Goal: Task Accomplishment & Management: Use online tool/utility

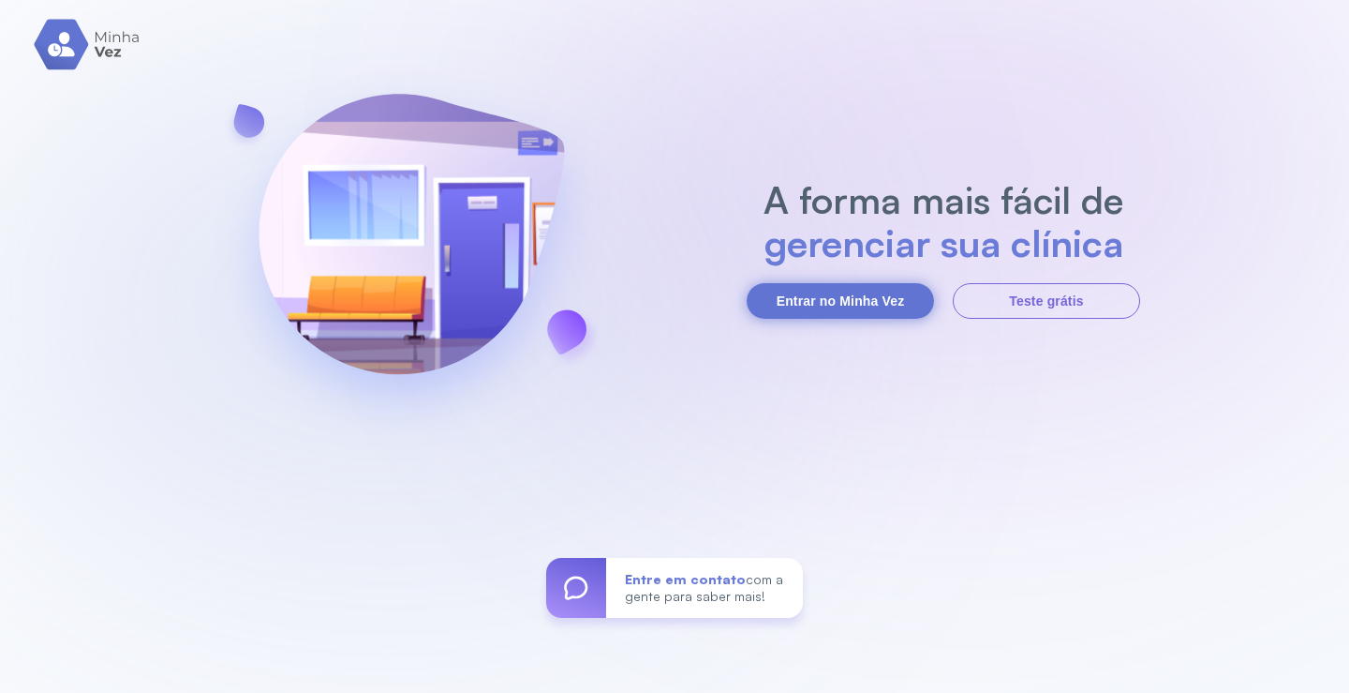
click at [807, 290] on button "Entrar no Minha Vez" at bounding box center [840, 301] width 187 height 36
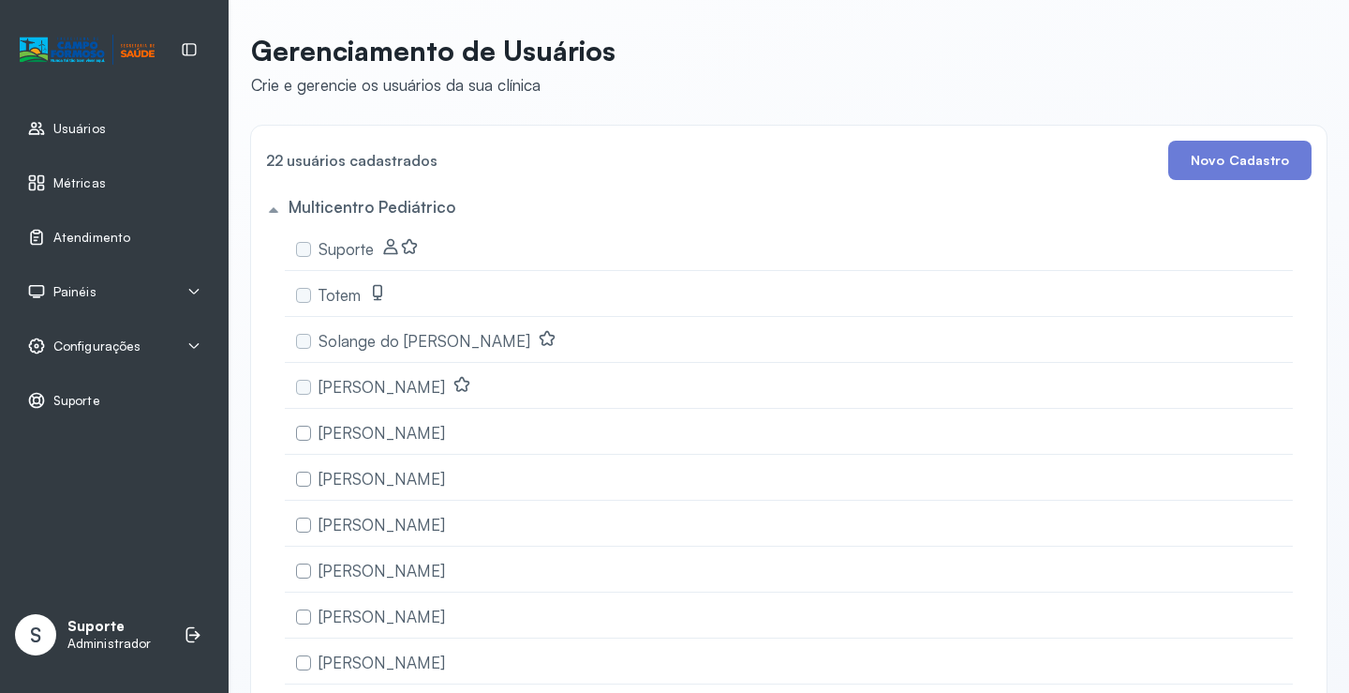
scroll to position [647, 0]
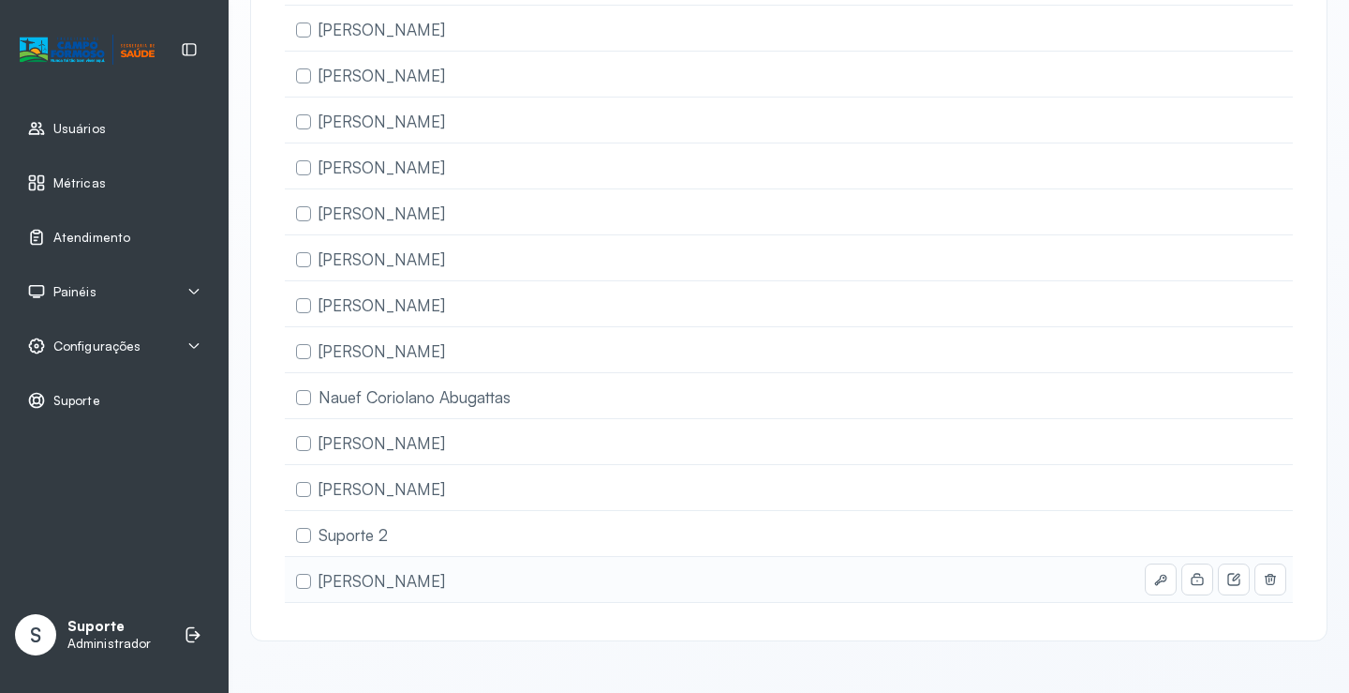
click at [310, 574] on label at bounding box center [303, 581] width 15 height 15
click at [306, 574] on label at bounding box center [303, 581] width 15 height 15
click at [189, 629] on icon at bounding box center [193, 634] width 19 height 19
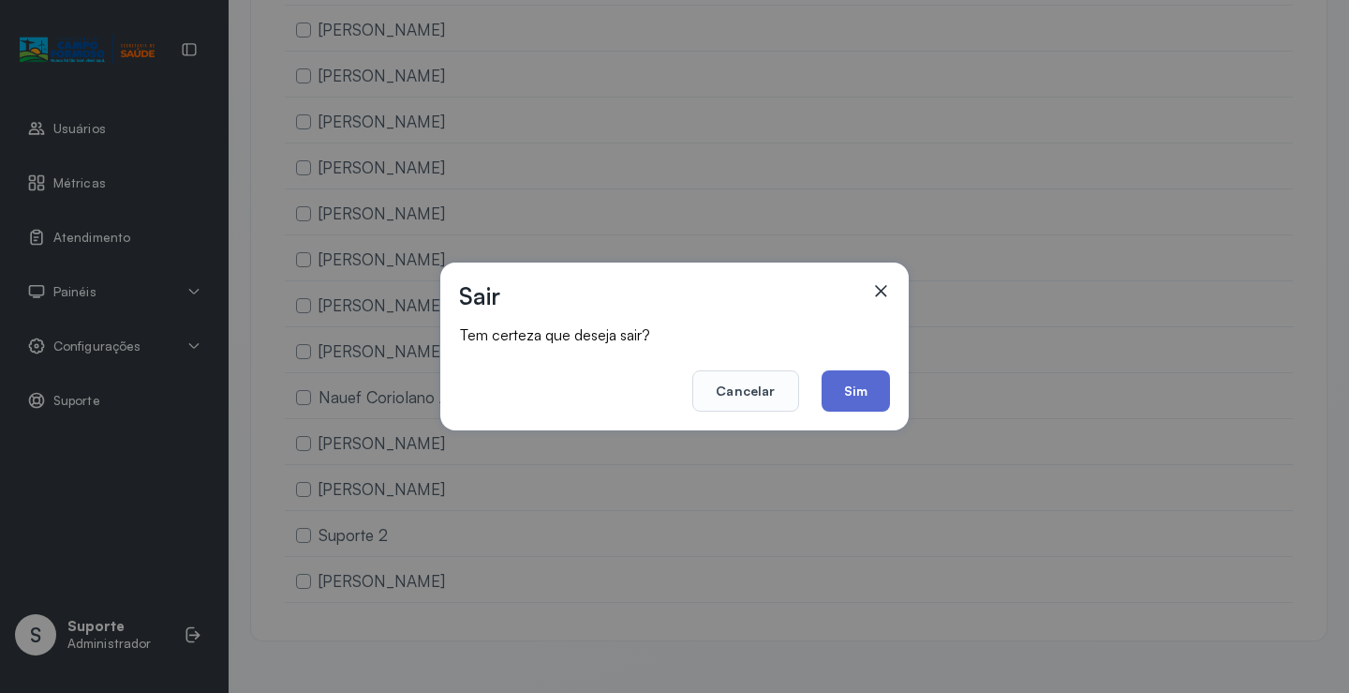
click at [857, 394] on button "Sim" at bounding box center [856, 390] width 68 height 41
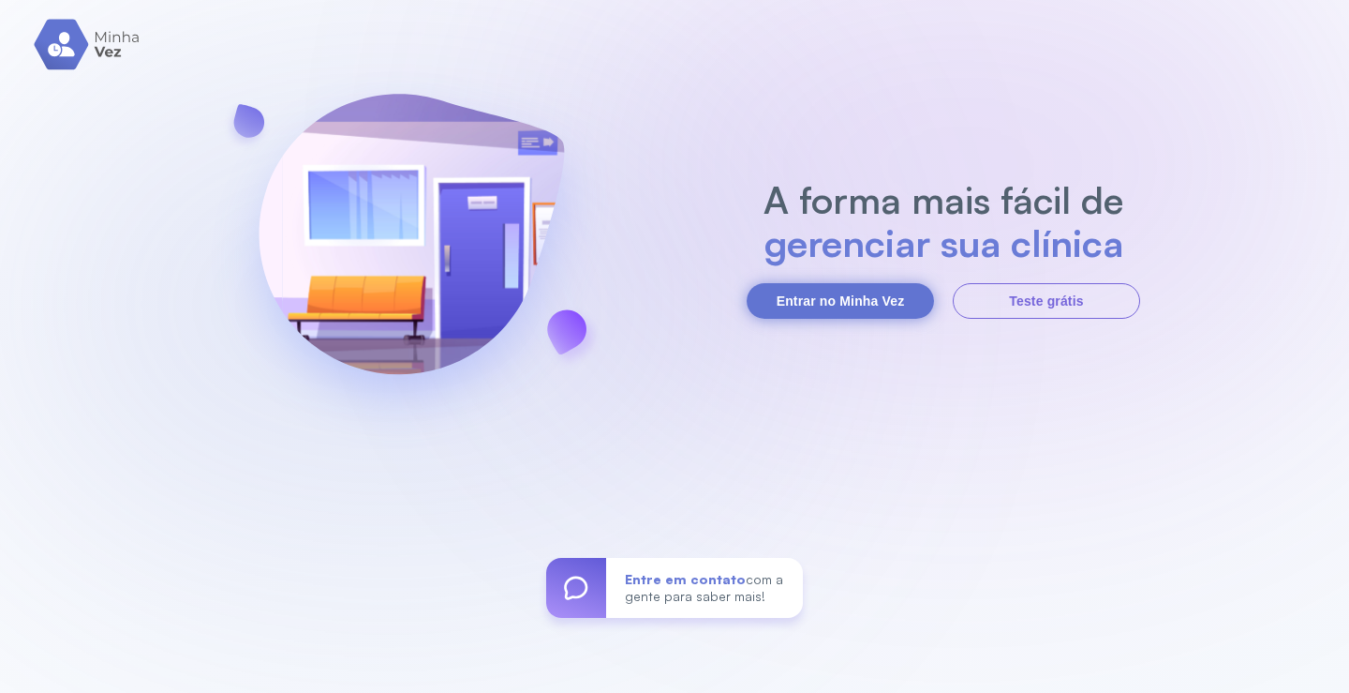
click at [863, 296] on button "Entrar no Minha Vez" at bounding box center [840, 301] width 187 height 36
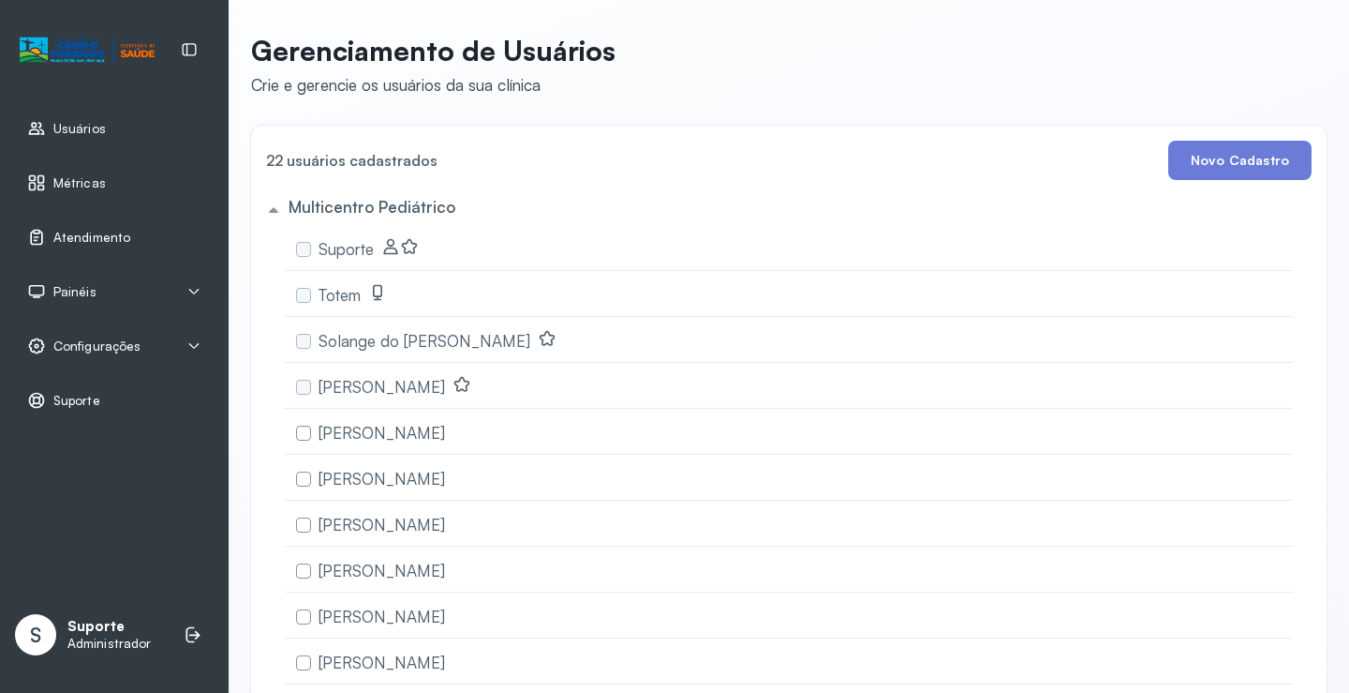
click at [120, 235] on span "Atendimento" at bounding box center [91, 238] width 77 height 16
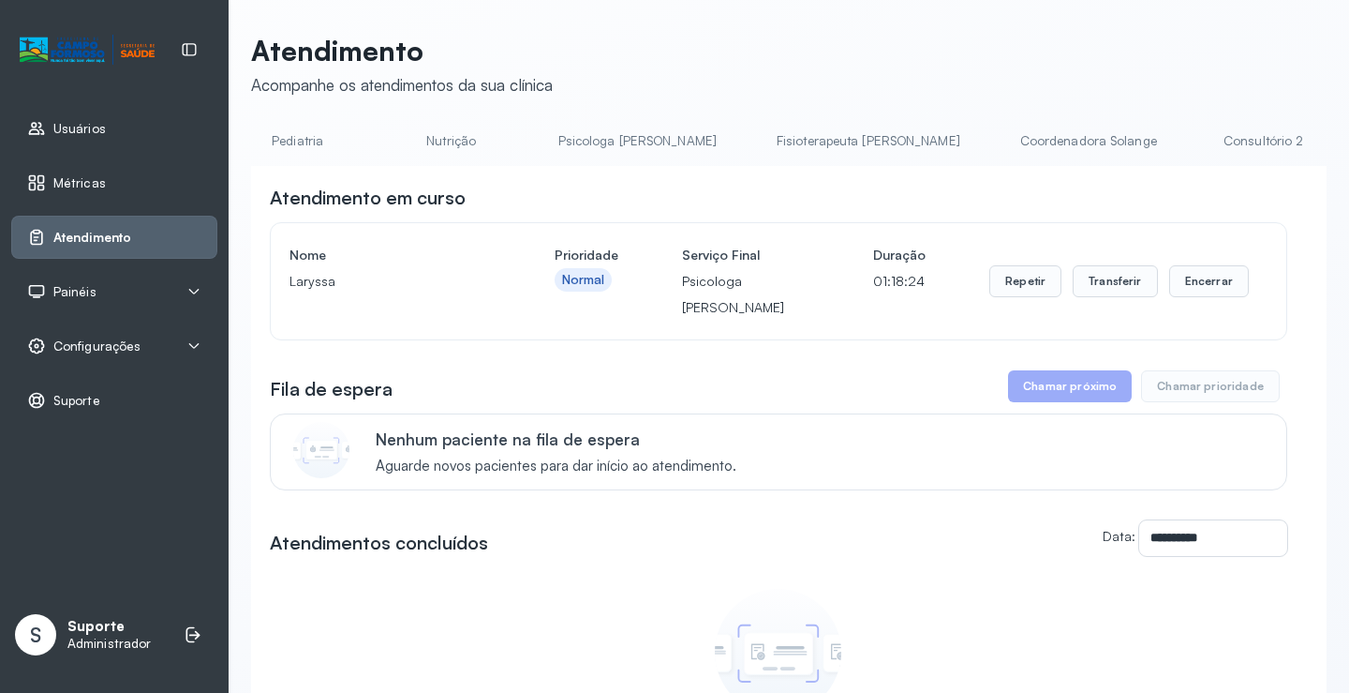
scroll to position [0, 1371]
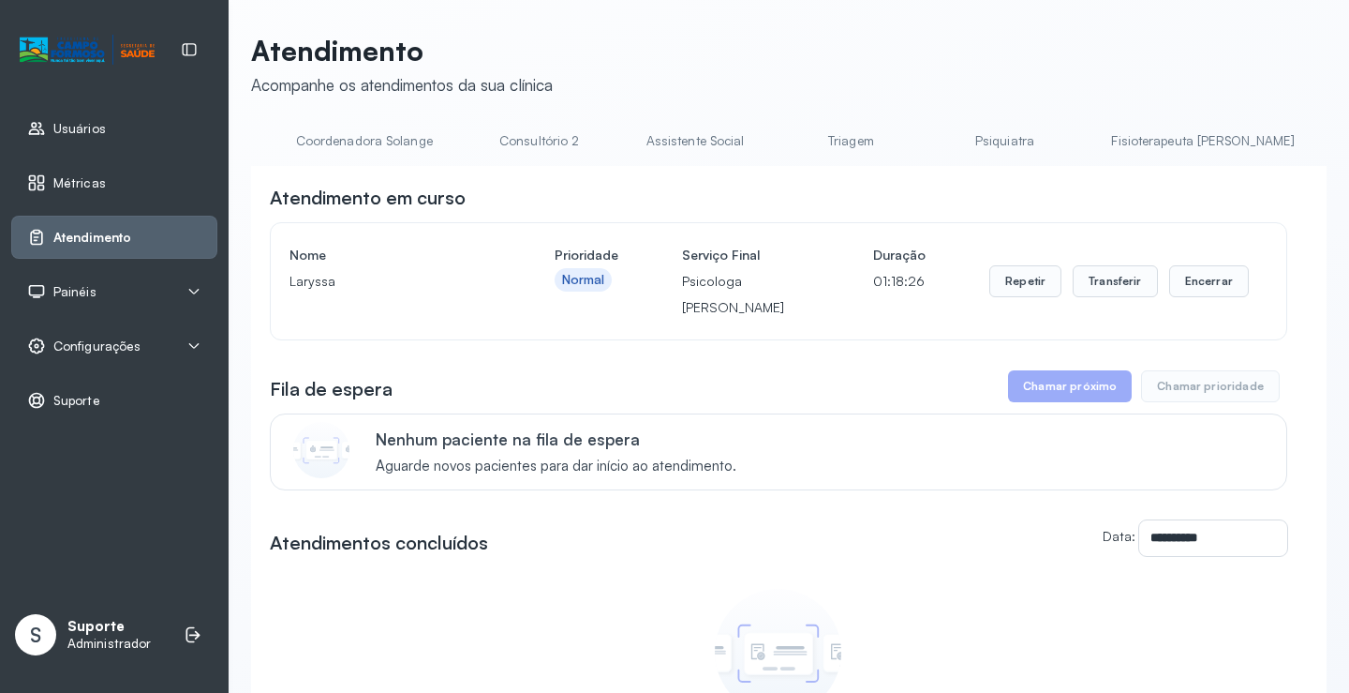
click at [785, 146] on link "Triagem" at bounding box center [850, 141] width 131 height 31
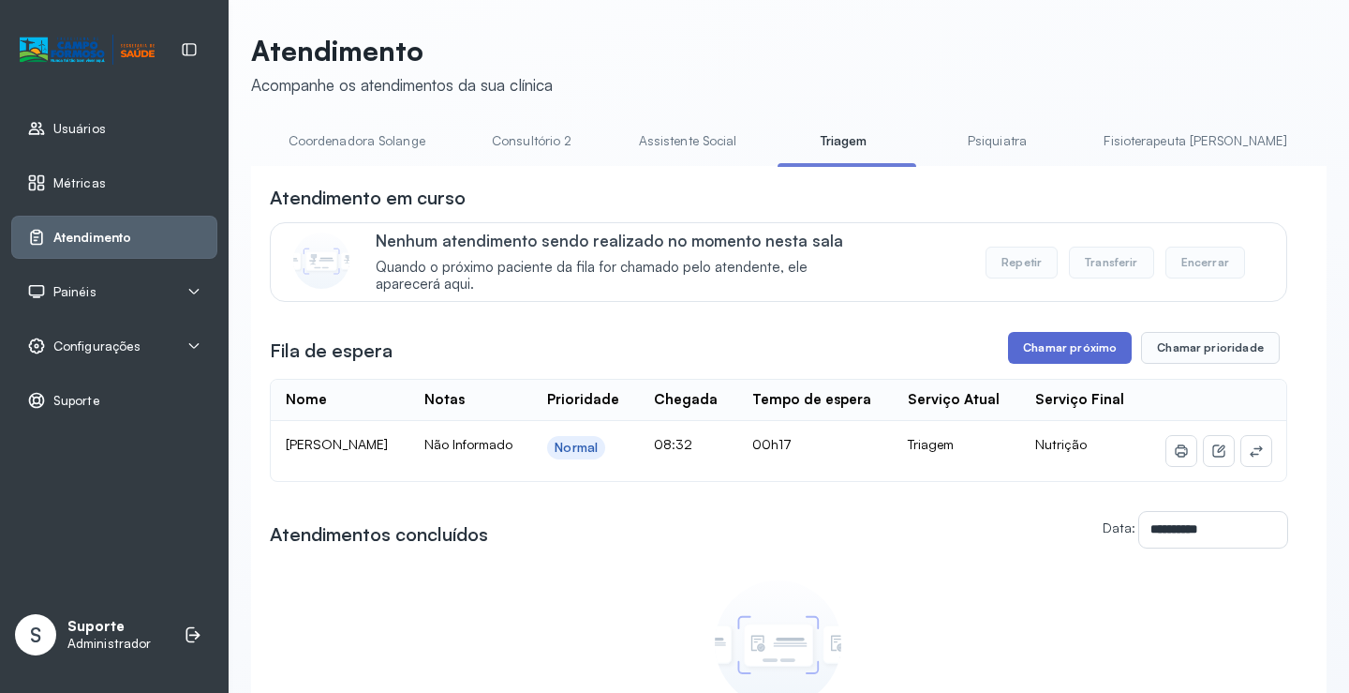
click at [1067, 352] on button "Chamar próximo" at bounding box center [1070, 348] width 124 height 32
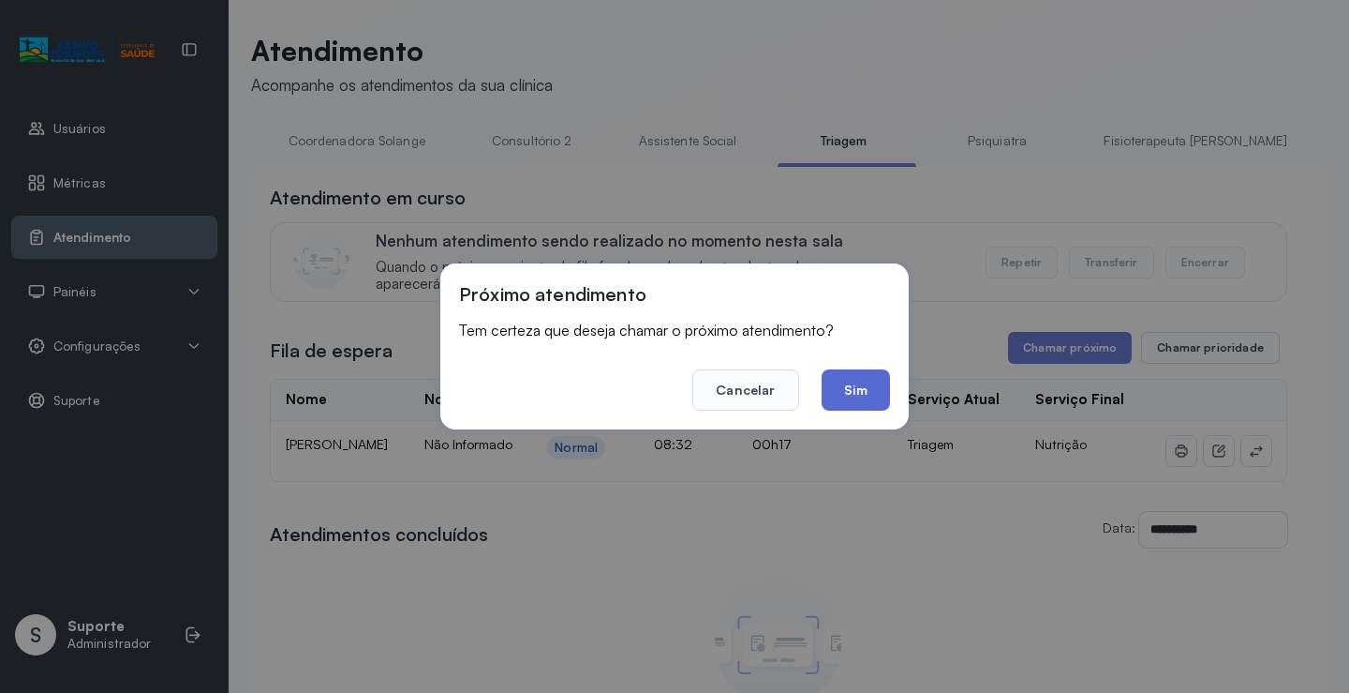
click at [852, 380] on button "Sim" at bounding box center [856, 389] width 68 height 41
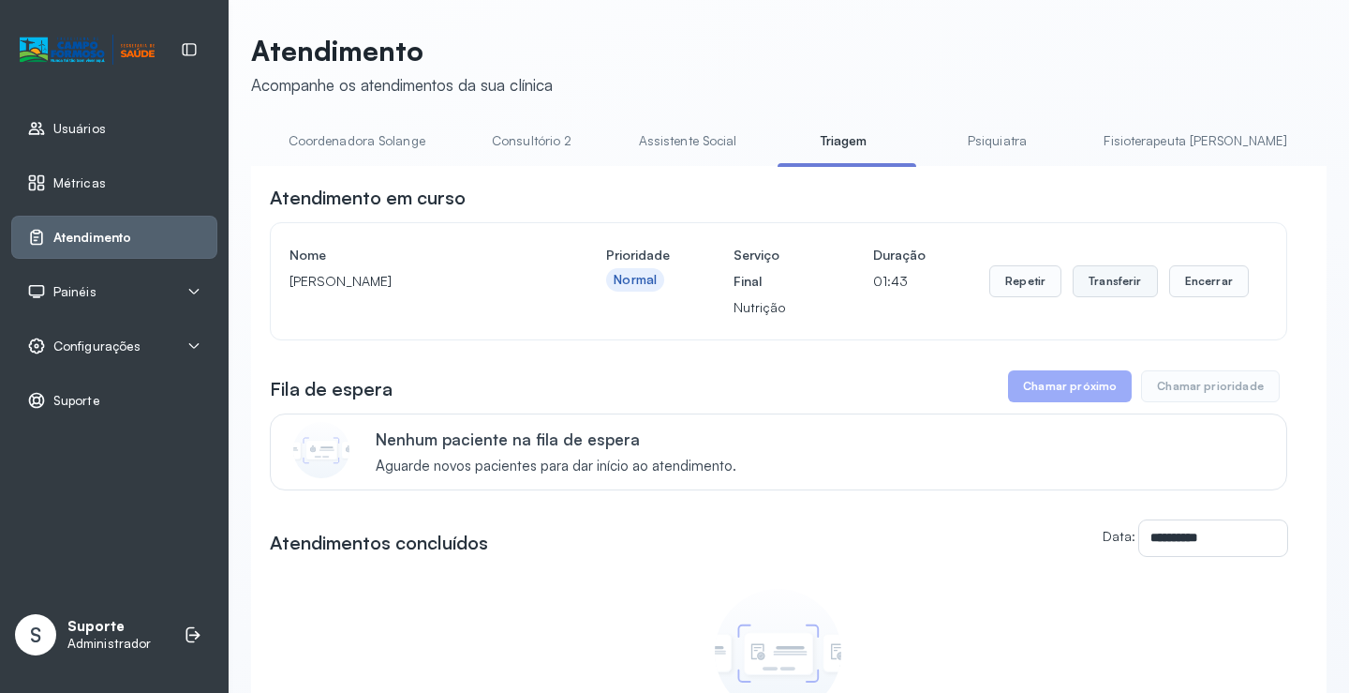
click at [1100, 290] on button "Transferir" at bounding box center [1115, 281] width 85 height 32
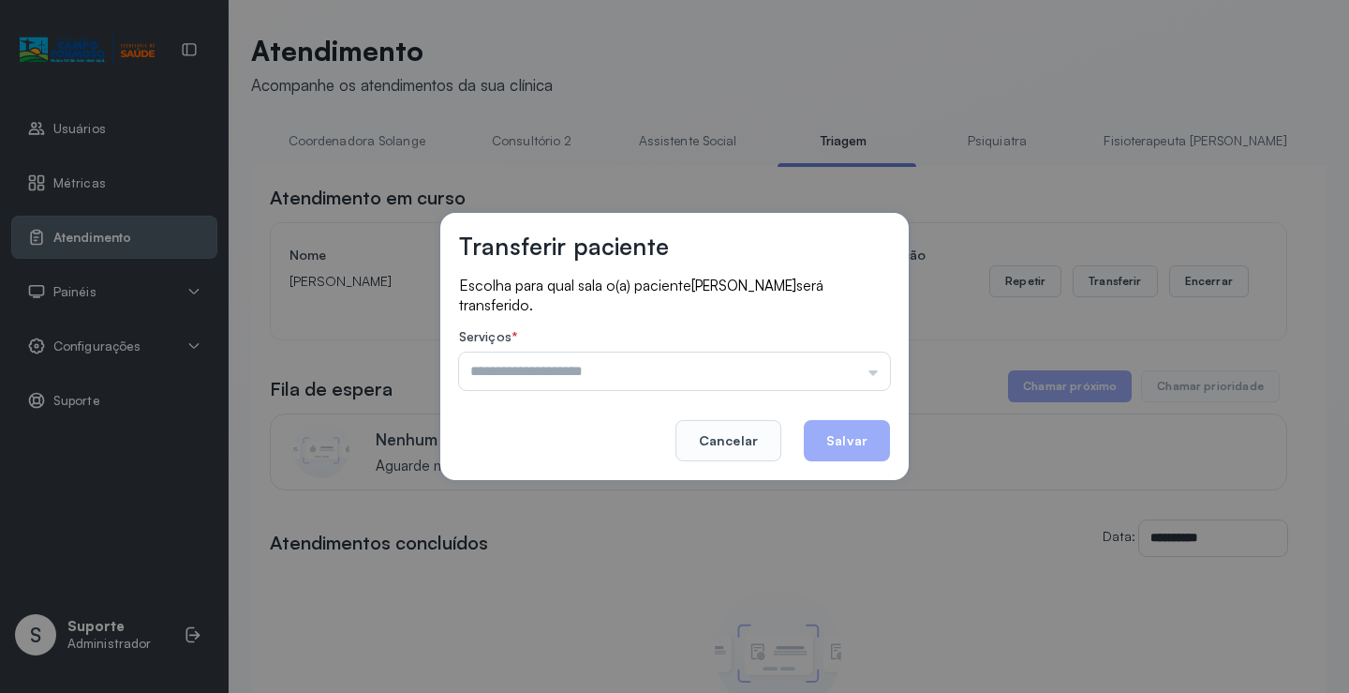
click at [522, 380] on input "text" at bounding box center [674, 370] width 431 height 37
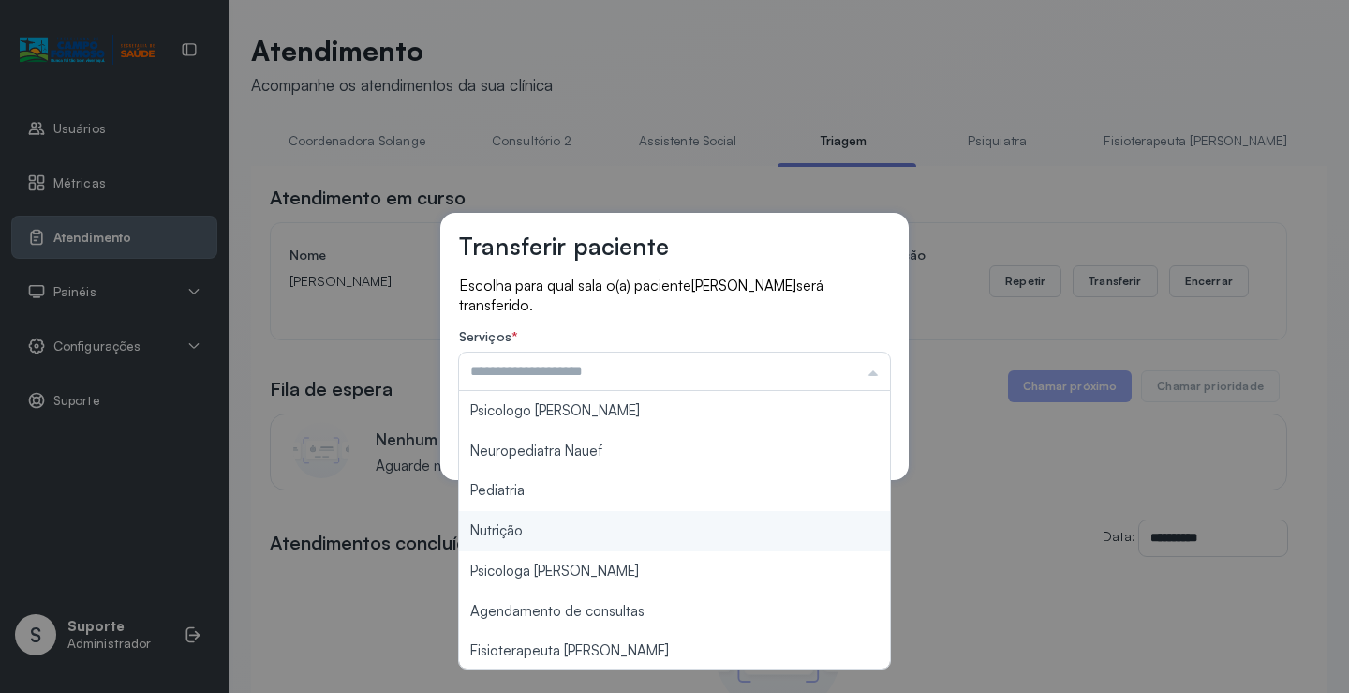
type input "********"
click at [499, 529] on div "Transferir paciente Escolha para qual sala o(a) paciente Arthur Gabriel Sousa B…" at bounding box center [674, 346] width 1349 height 693
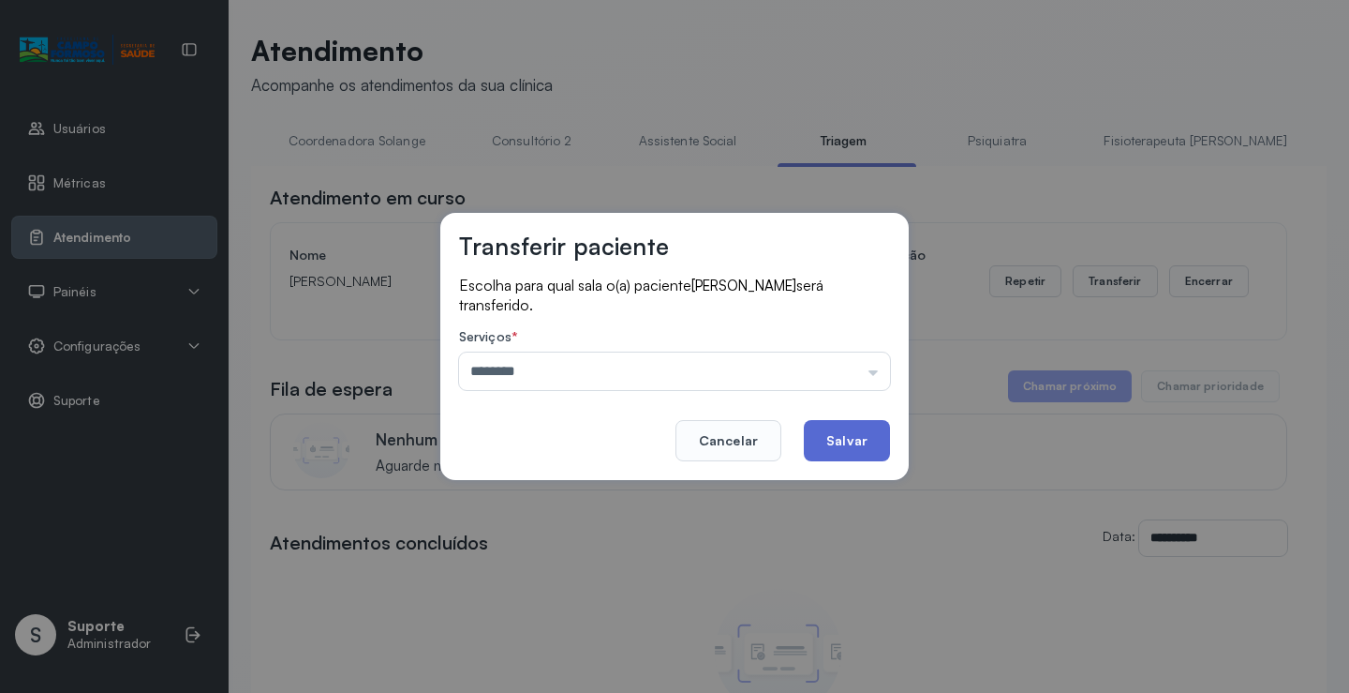
click at [871, 445] on button "Salvar" at bounding box center [847, 440] width 86 height 41
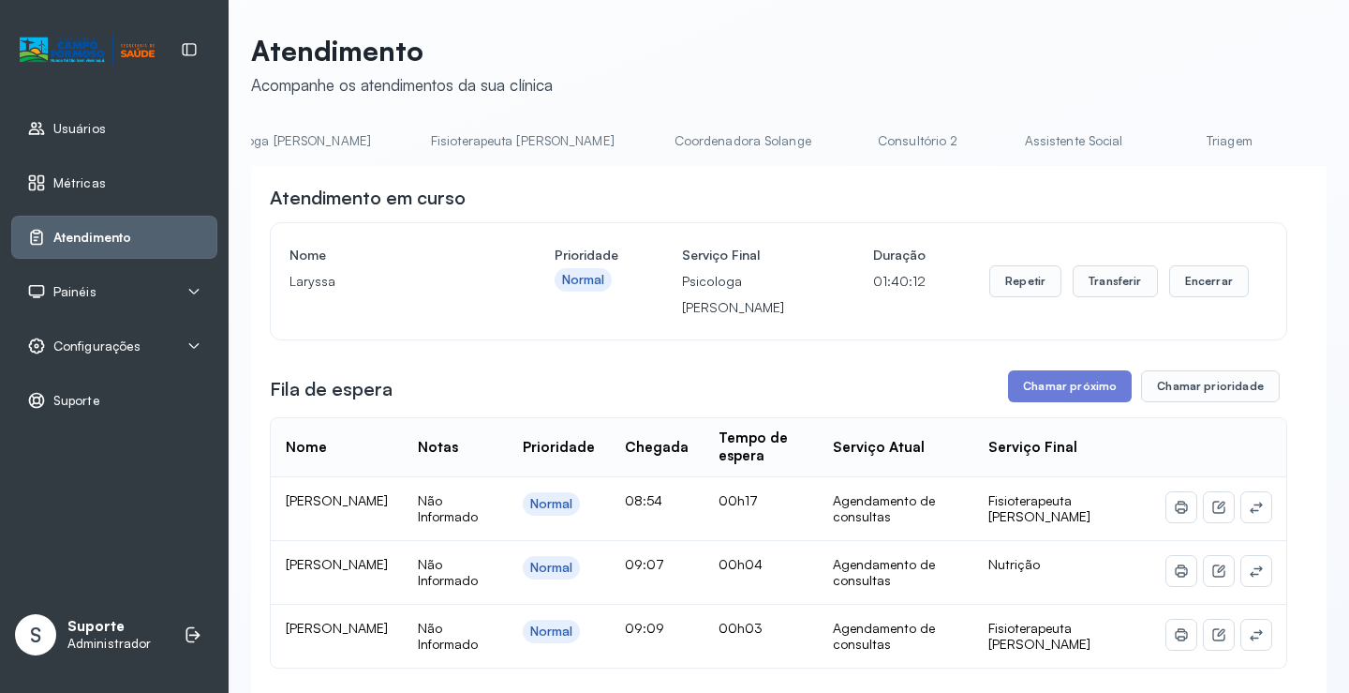
scroll to position [0, 974]
click at [1183, 154] on link "Triagem" at bounding box center [1248, 141] width 131 height 31
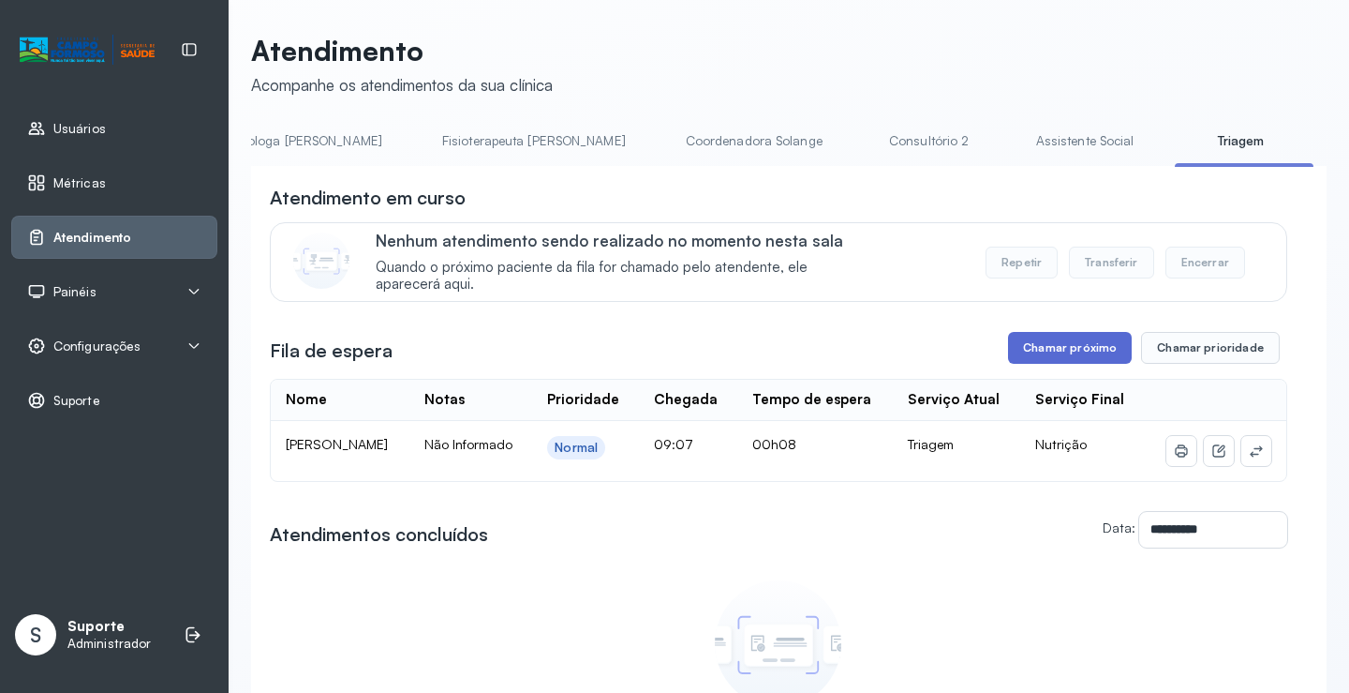
click at [1059, 347] on button "Chamar próximo" at bounding box center [1070, 348] width 124 height 32
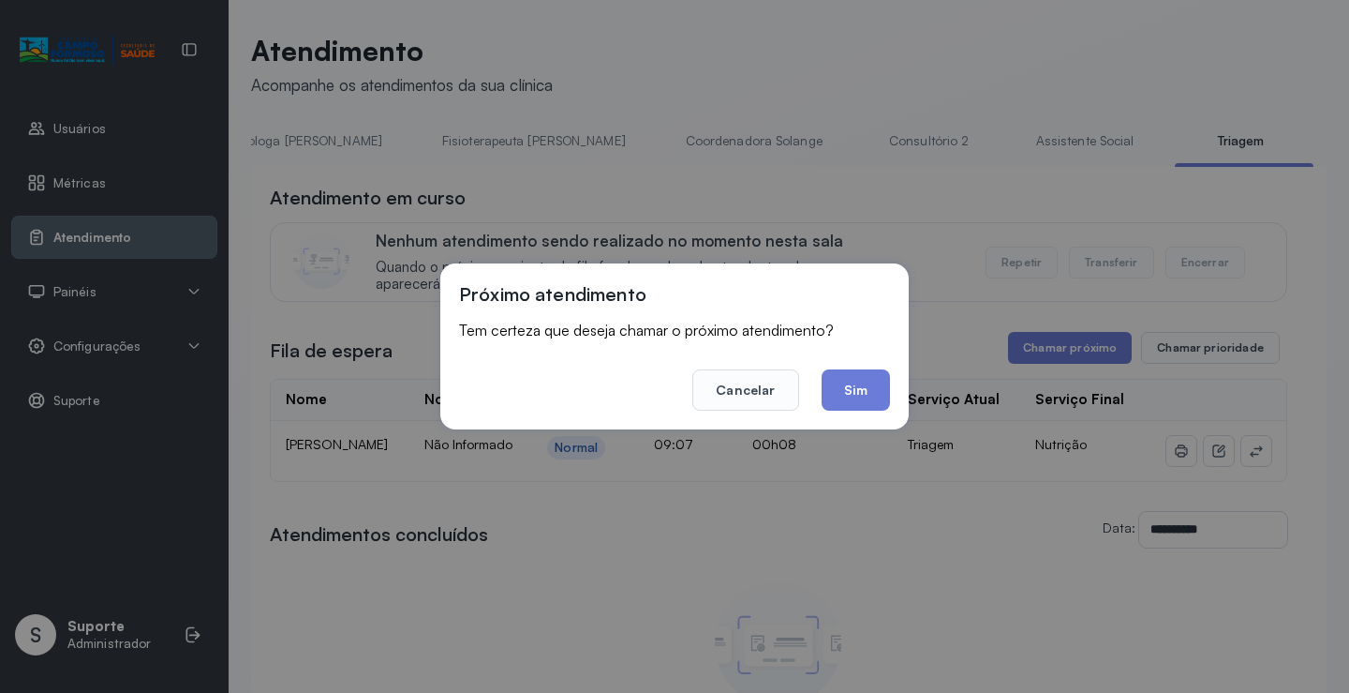
drag, startPoint x: 877, startPoint y: 382, endPoint x: 826, endPoint y: 367, distance: 53.7
click at [875, 382] on button "Sim" at bounding box center [856, 389] width 68 height 41
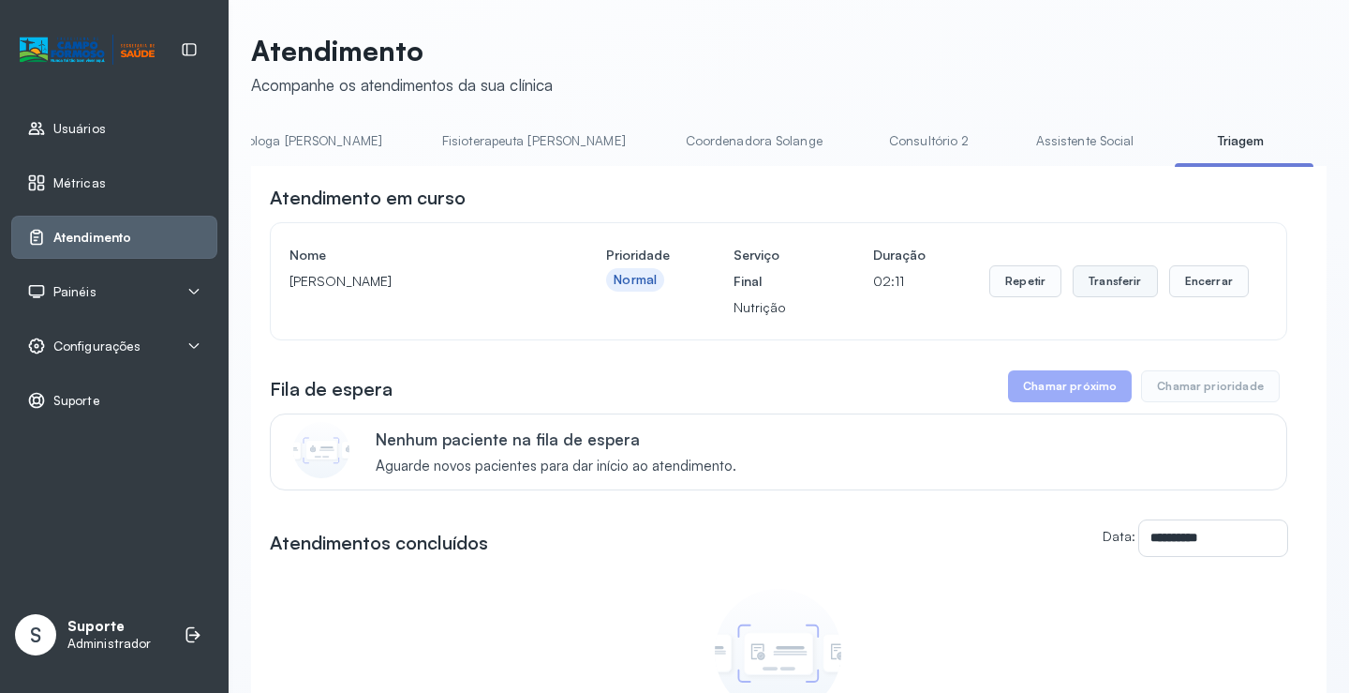
click at [1122, 290] on button "Transferir" at bounding box center [1115, 281] width 85 height 32
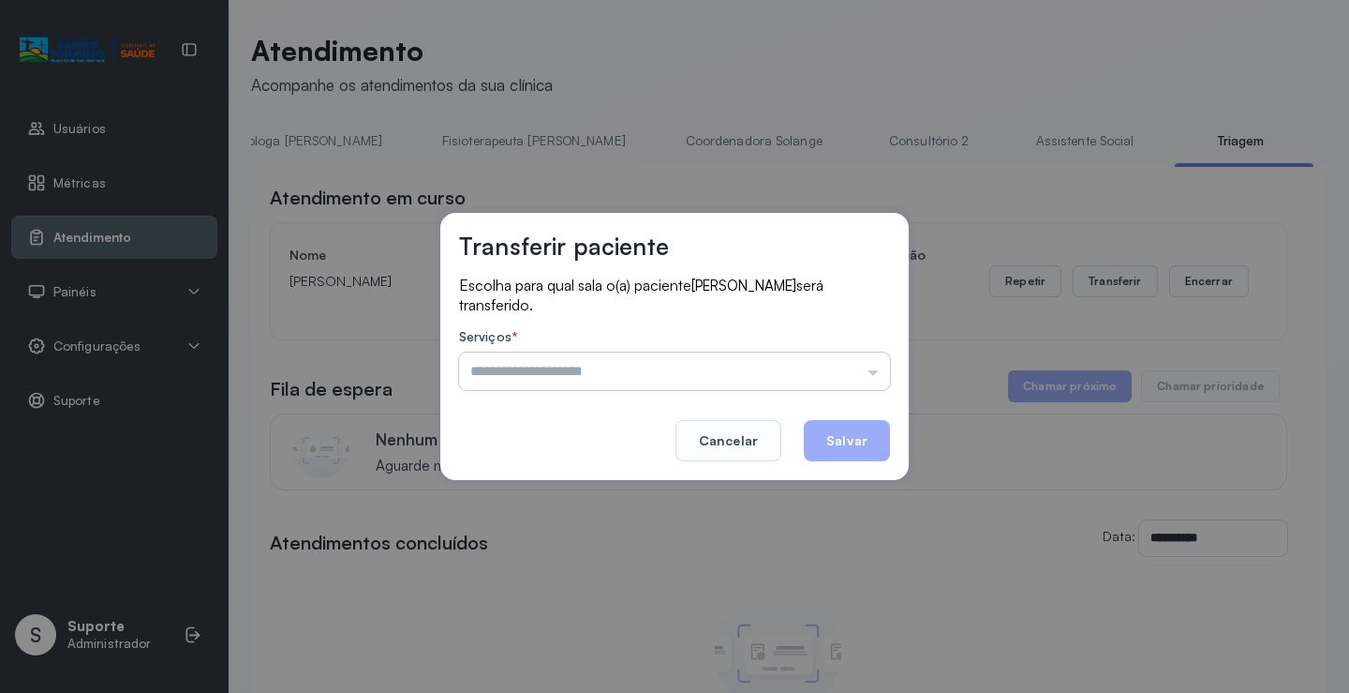
click at [535, 380] on input "text" at bounding box center [674, 370] width 431 height 37
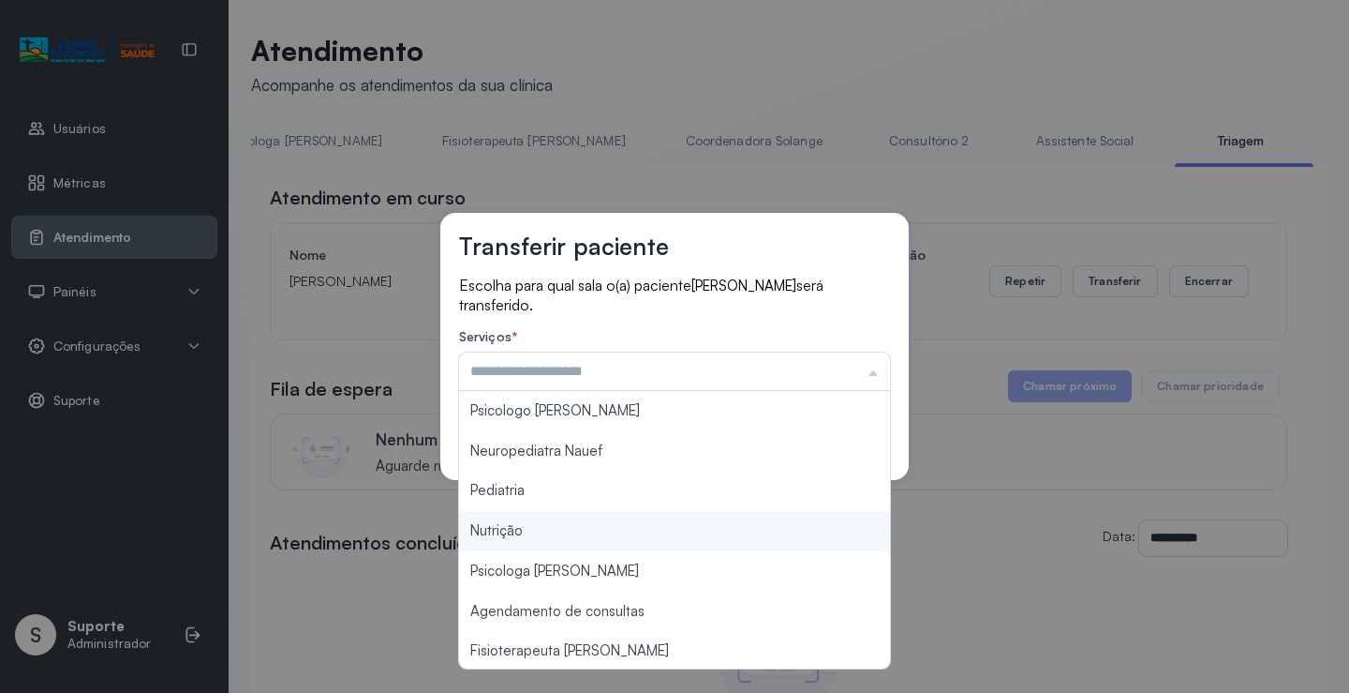
type input "********"
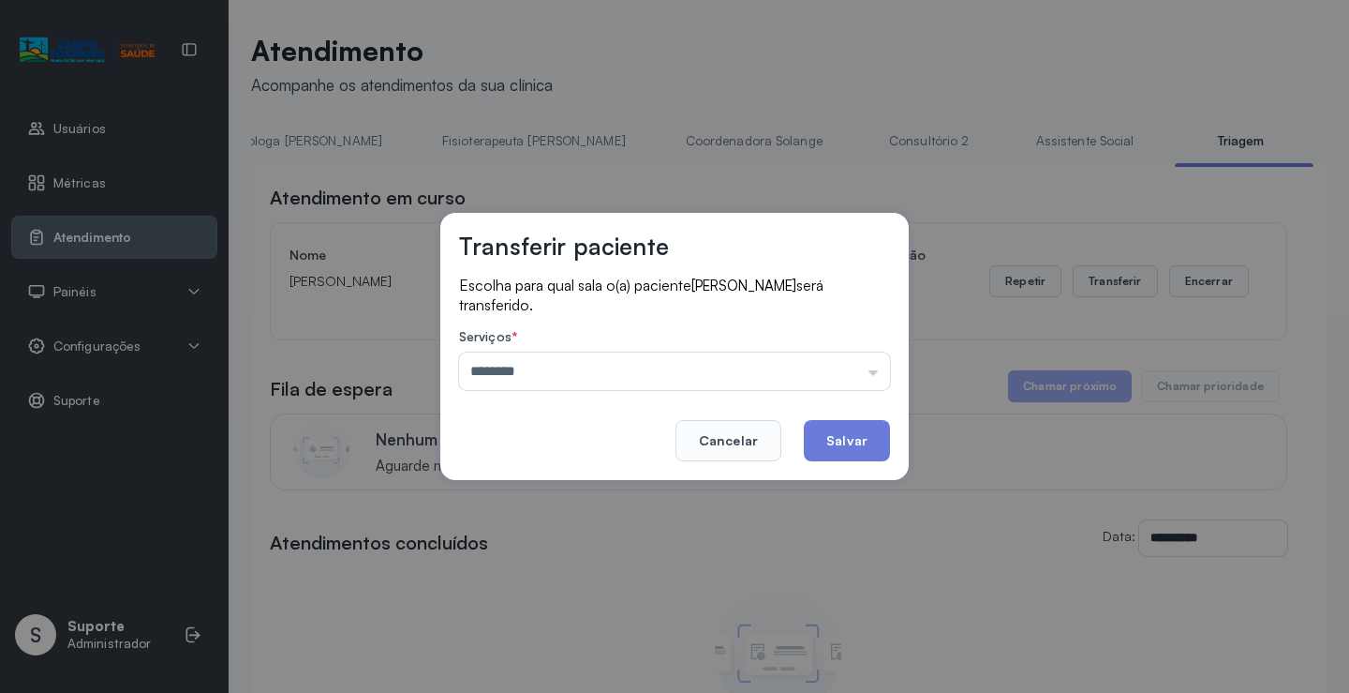
click at [510, 530] on div "Transferir paciente Escolha para qual sala o(a) paciente [PERSON_NAME] será tra…" at bounding box center [674, 346] width 1349 height 693
click at [852, 442] on button "Salvar" at bounding box center [847, 440] width 86 height 41
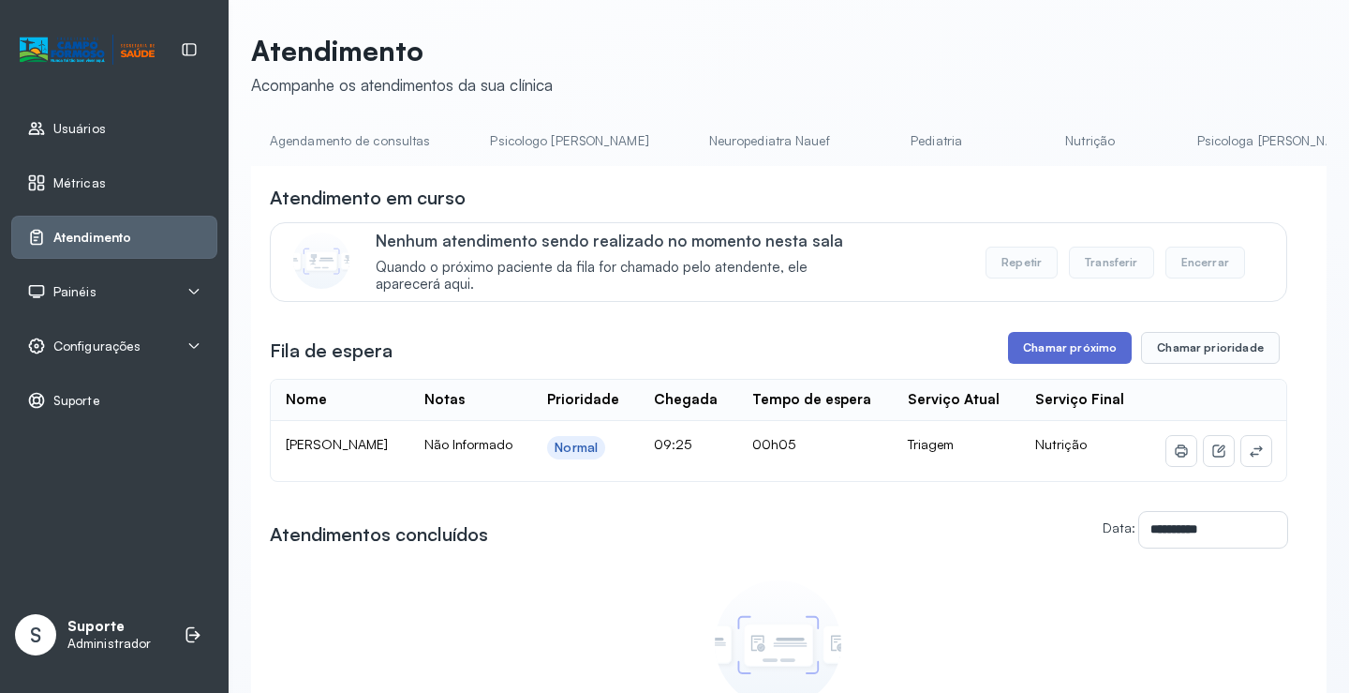
click at [1082, 345] on button "Chamar próximo" at bounding box center [1070, 348] width 124 height 32
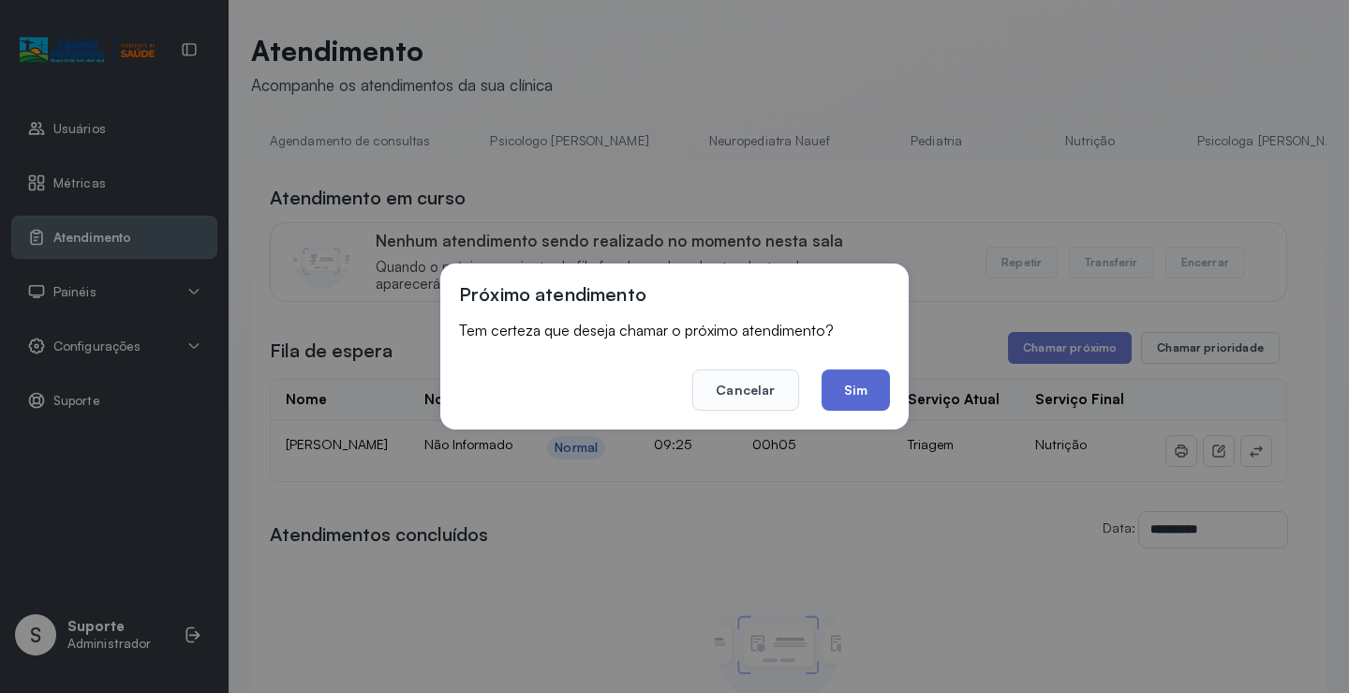
click at [823, 390] on button "Sim" at bounding box center [856, 389] width 68 height 41
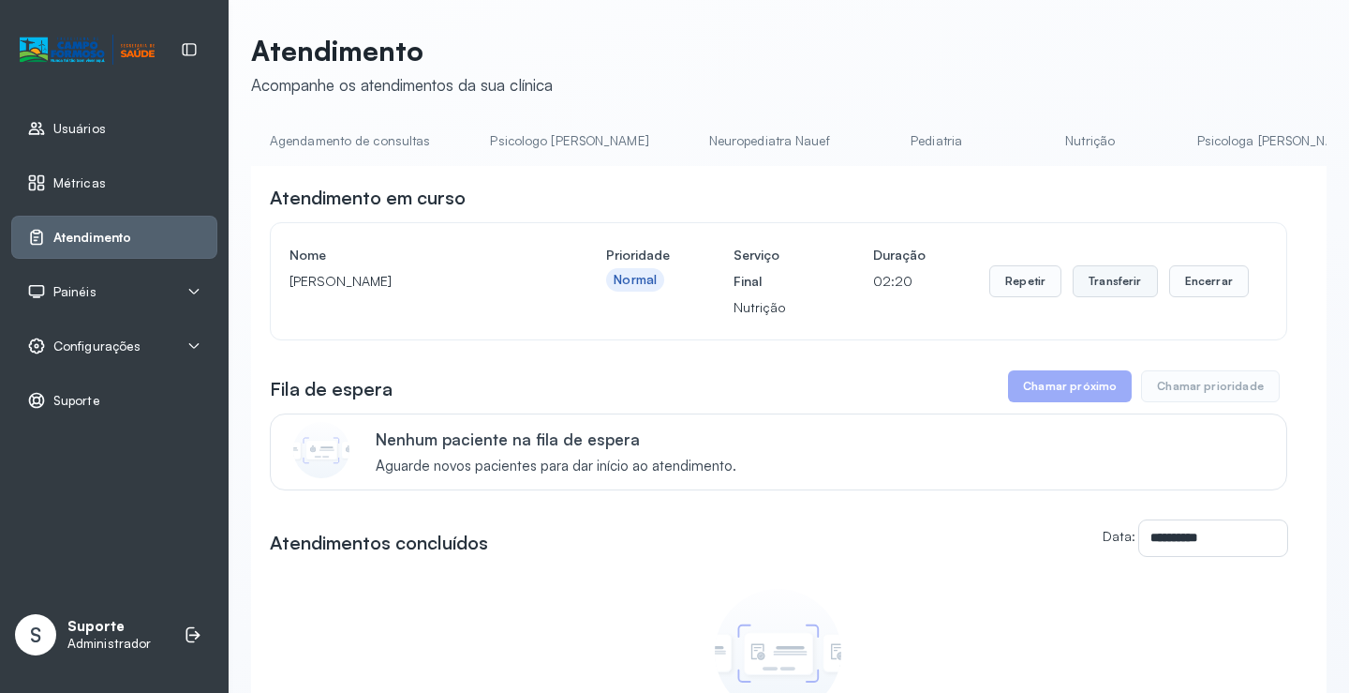
click at [1123, 277] on button "Transferir" at bounding box center [1115, 281] width 85 height 32
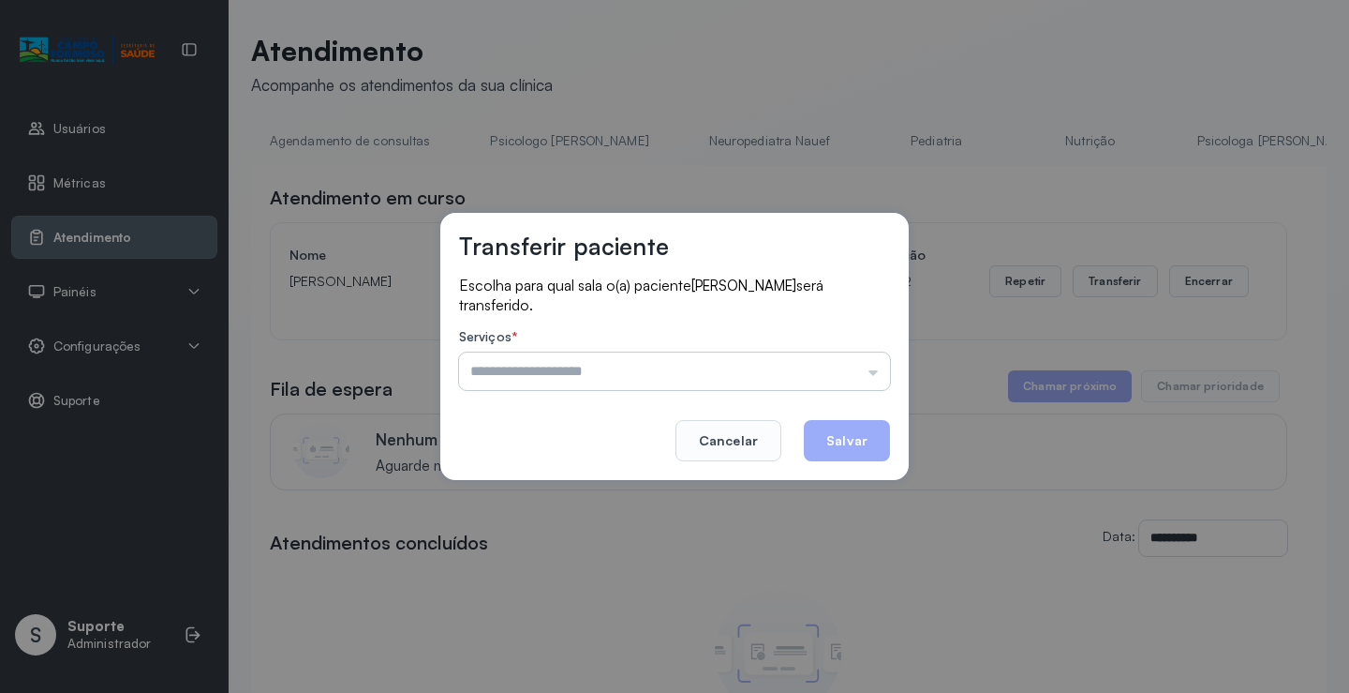
click at [511, 368] on input "text" at bounding box center [674, 370] width 431 height 37
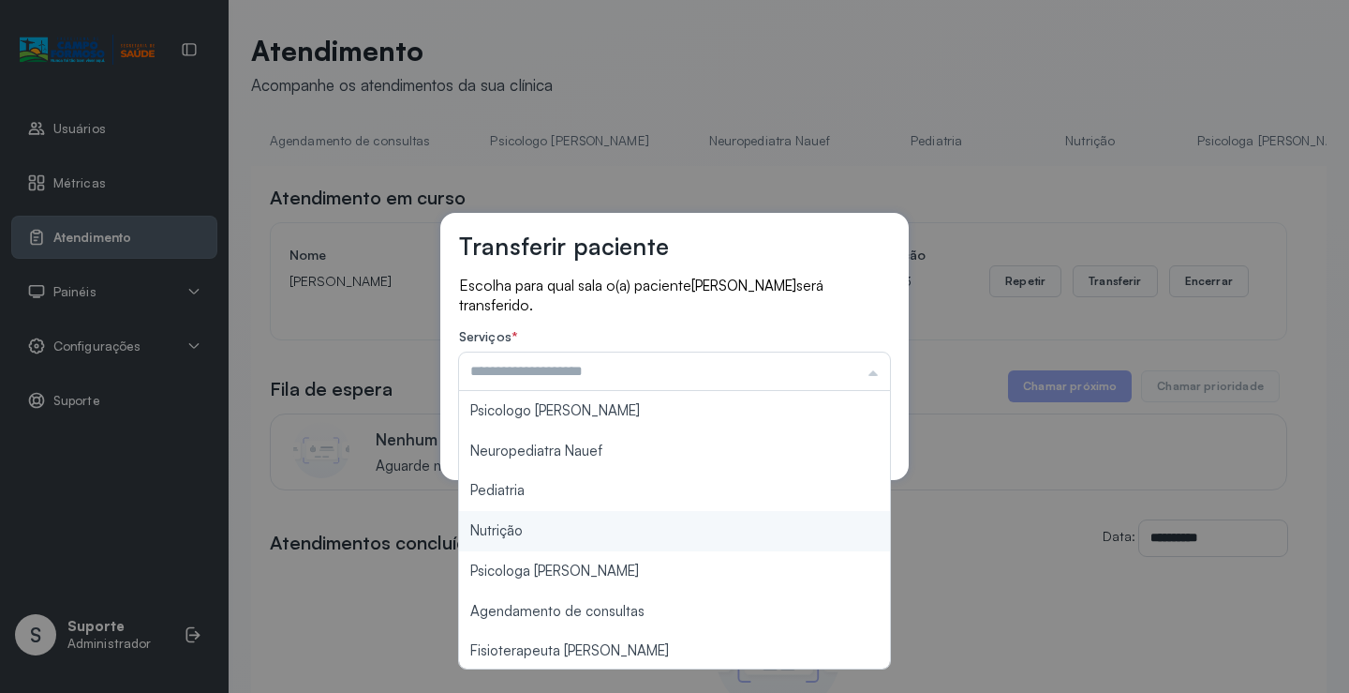
type input "********"
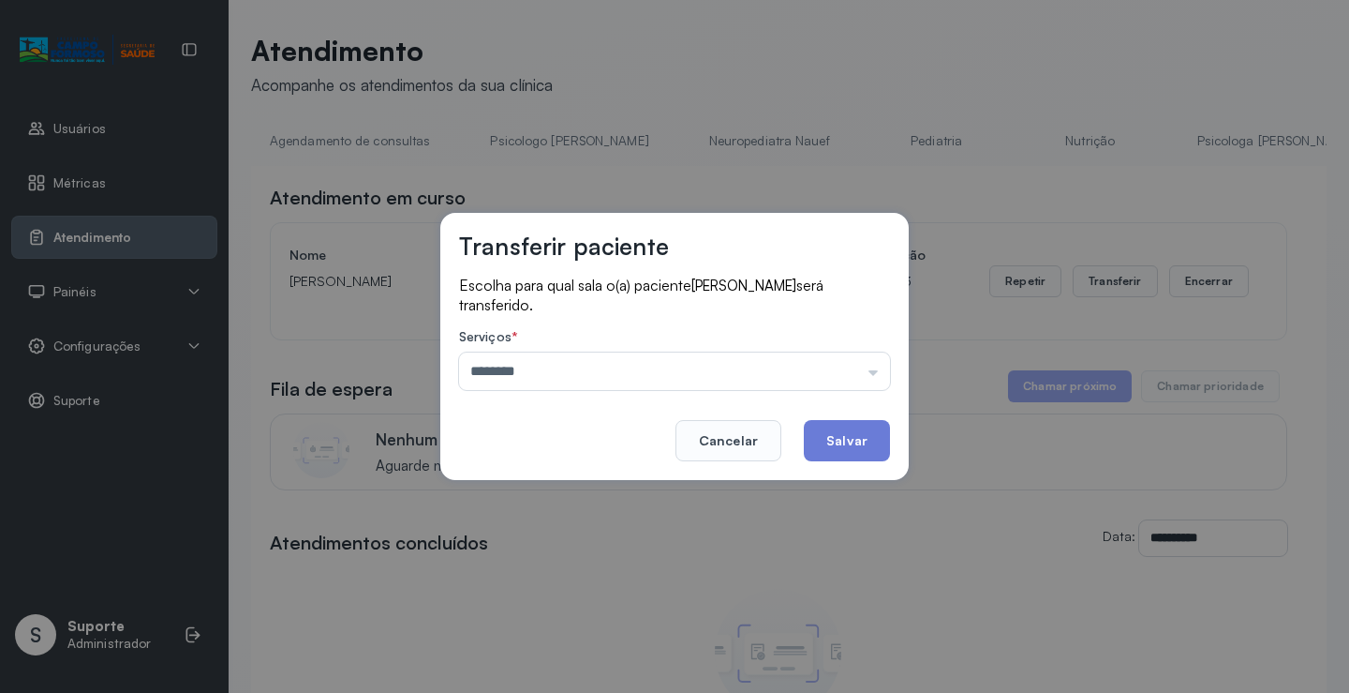
drag, startPoint x: 499, startPoint y: 533, endPoint x: 773, endPoint y: 476, distance: 280.5
click at [519, 529] on div "Transferir paciente Escolha para qual sala o(a) paciente [PERSON_NAME] será tra…" at bounding box center [674, 346] width 1349 height 693
click at [846, 440] on button "Salvar" at bounding box center [847, 440] width 86 height 41
